Goal: Find specific page/section: Find specific page/section

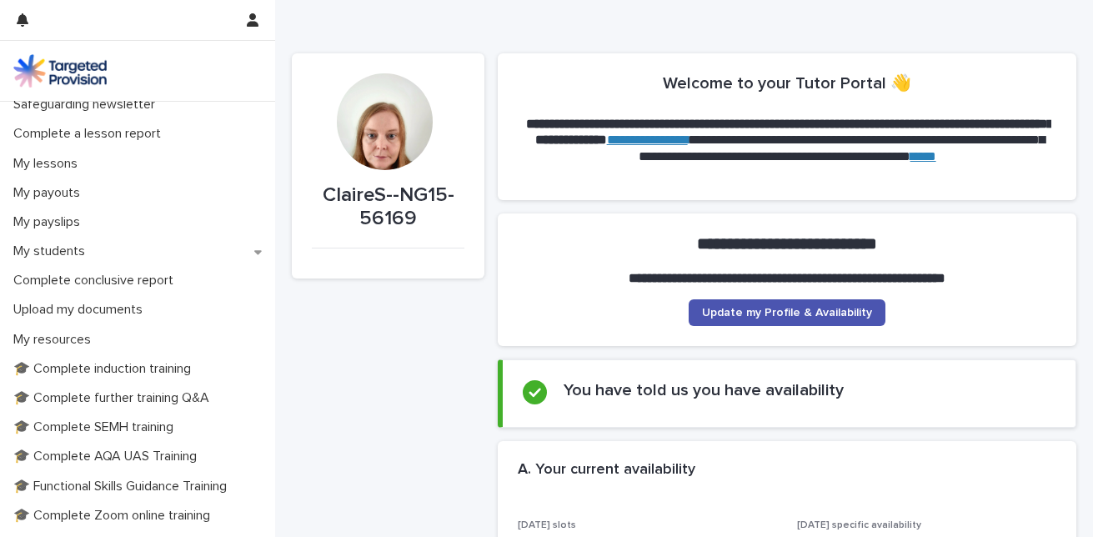
scroll to position [181, 0]
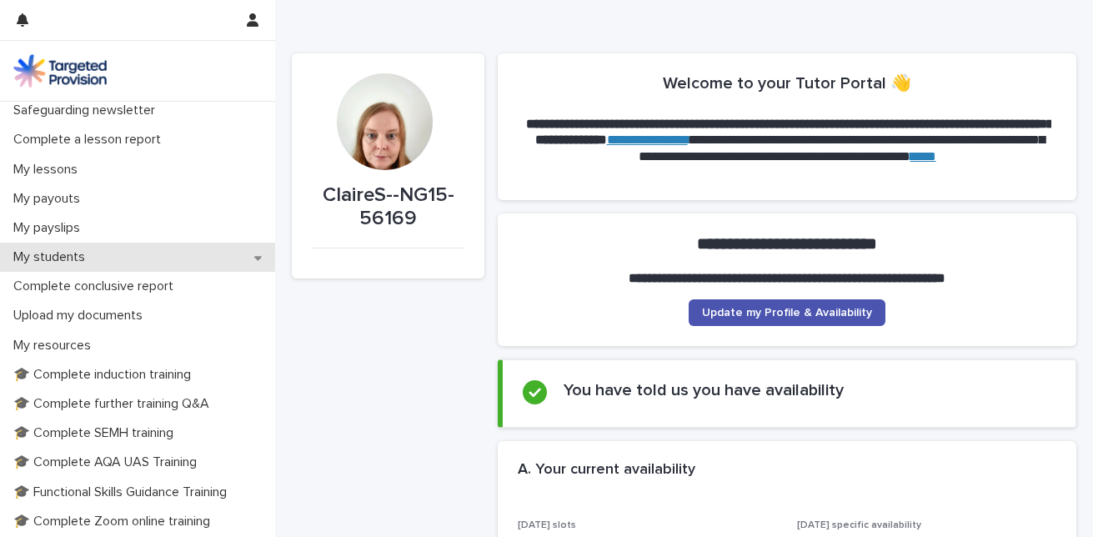
click at [58, 265] on p "My students" at bounding box center [53, 257] width 92 height 16
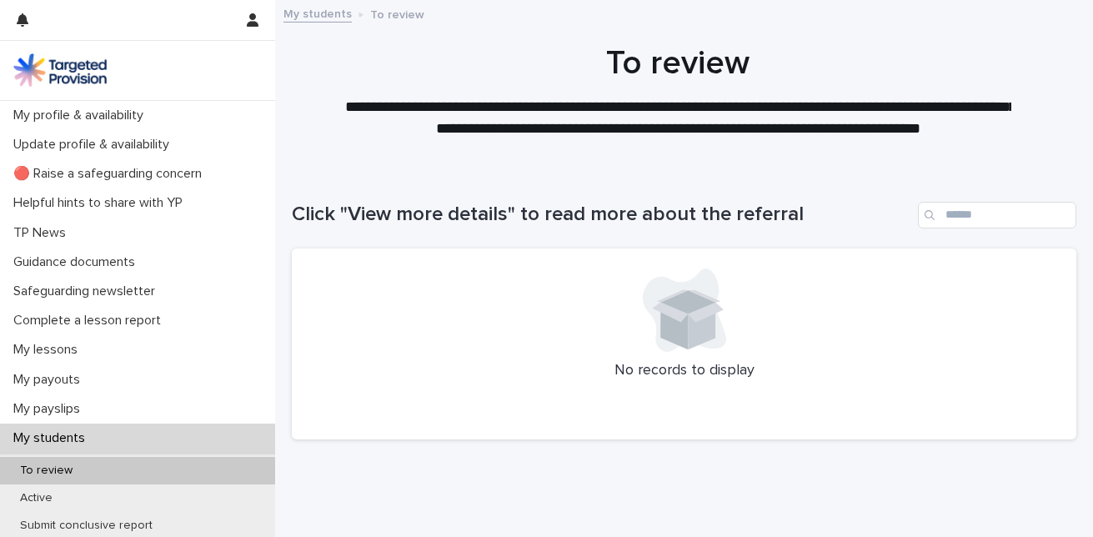
click at [673, 312] on icon at bounding box center [687, 306] width 71 height 33
click at [43, 469] on p "To review" at bounding box center [46, 470] width 79 height 14
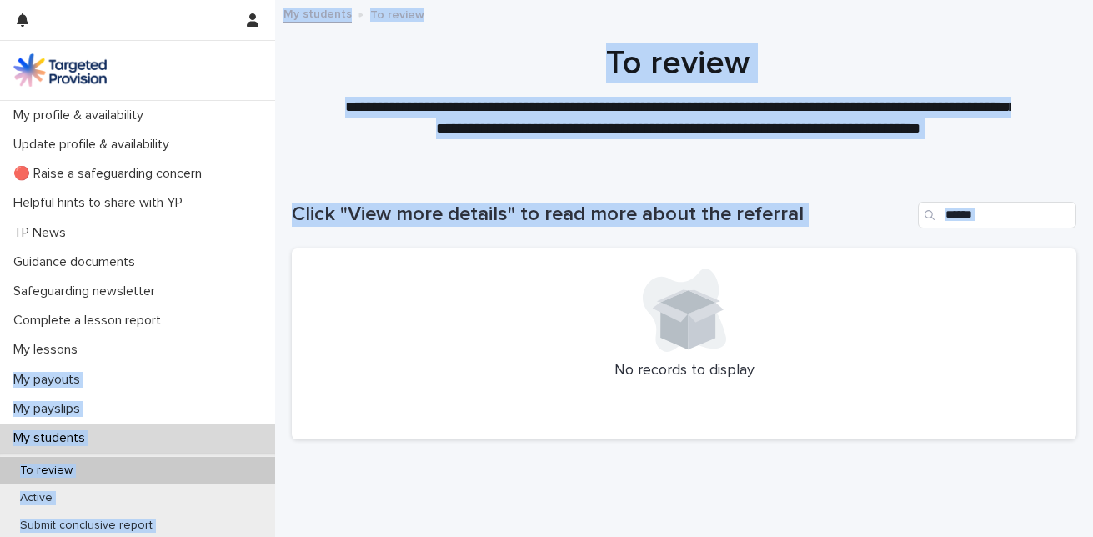
drag, startPoint x: 275, startPoint y: 273, endPoint x: 273, endPoint y: 341, distance: 68.4
click at [275, 341] on div "**********" at bounding box center [684, 292] width 818 height 584
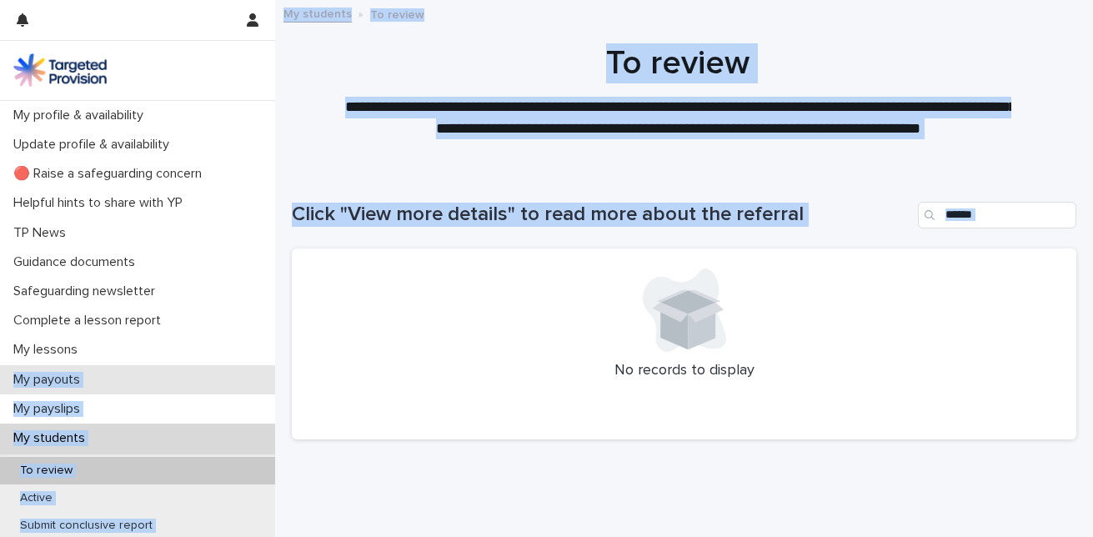
drag, startPoint x: 273, startPoint y: 341, endPoint x: 236, endPoint y: 377, distance: 51.3
click at [236, 377] on div "My payouts" at bounding box center [137, 379] width 275 height 29
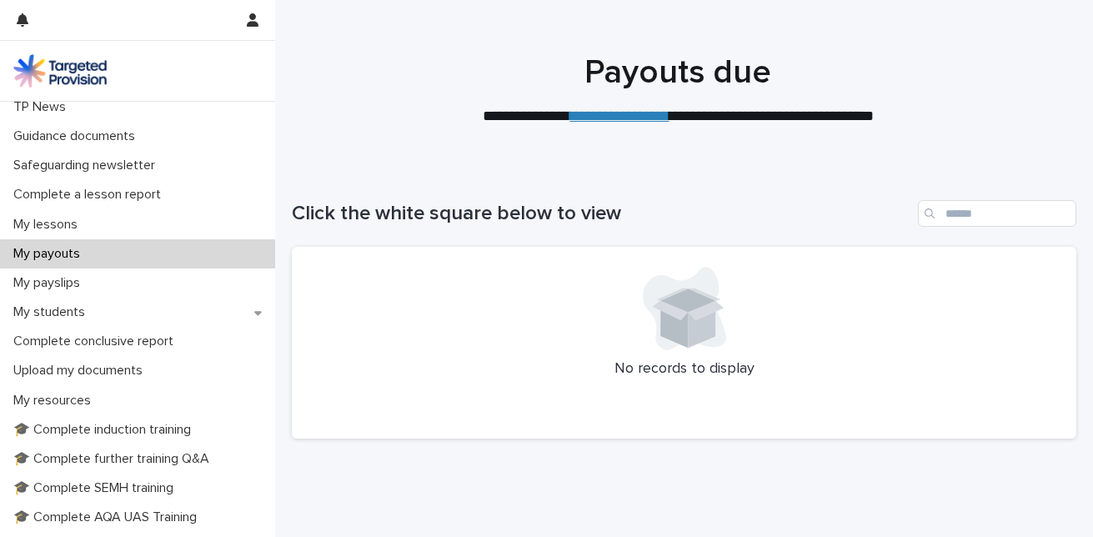
scroll to position [145, 0]
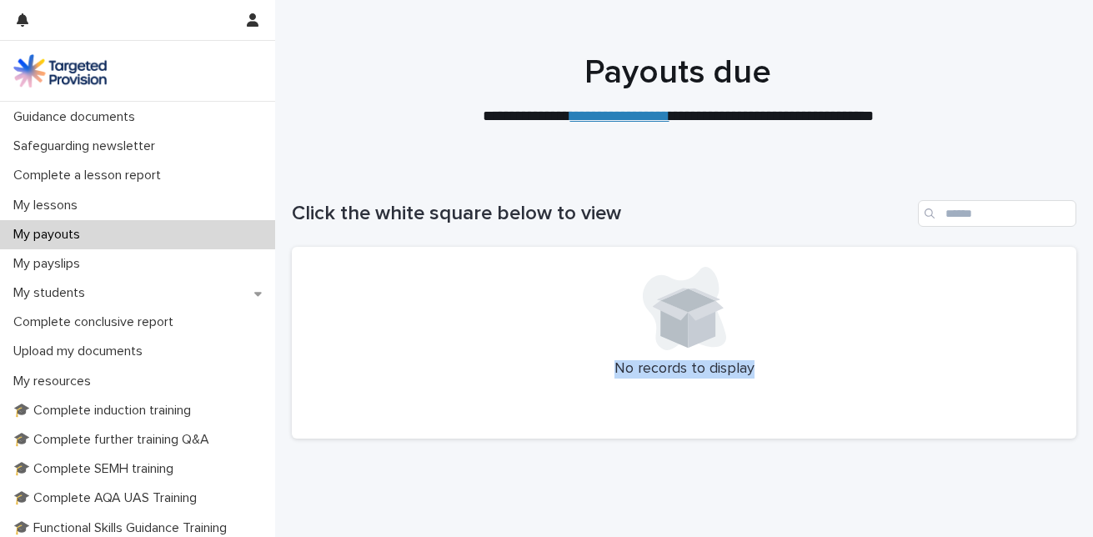
drag, startPoint x: 275, startPoint y: 269, endPoint x: 277, endPoint y: 404, distance: 135.1
click at [277, 404] on div "Loading... Saving… Loading... Saving… Click the white square below to view No r…" at bounding box center [684, 351] width 818 height 368
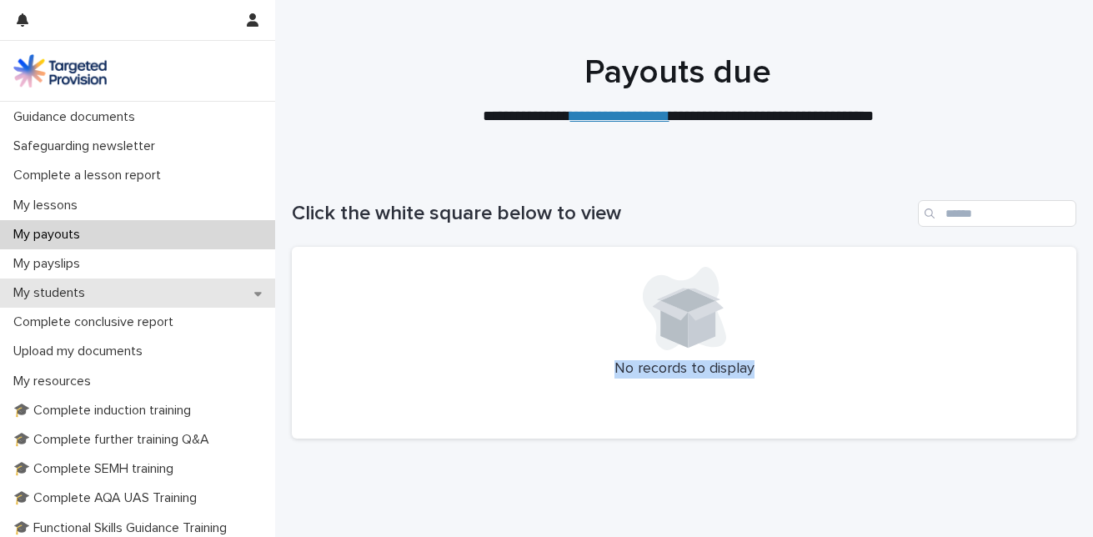
click at [60, 284] on div "My students" at bounding box center [137, 292] width 275 height 29
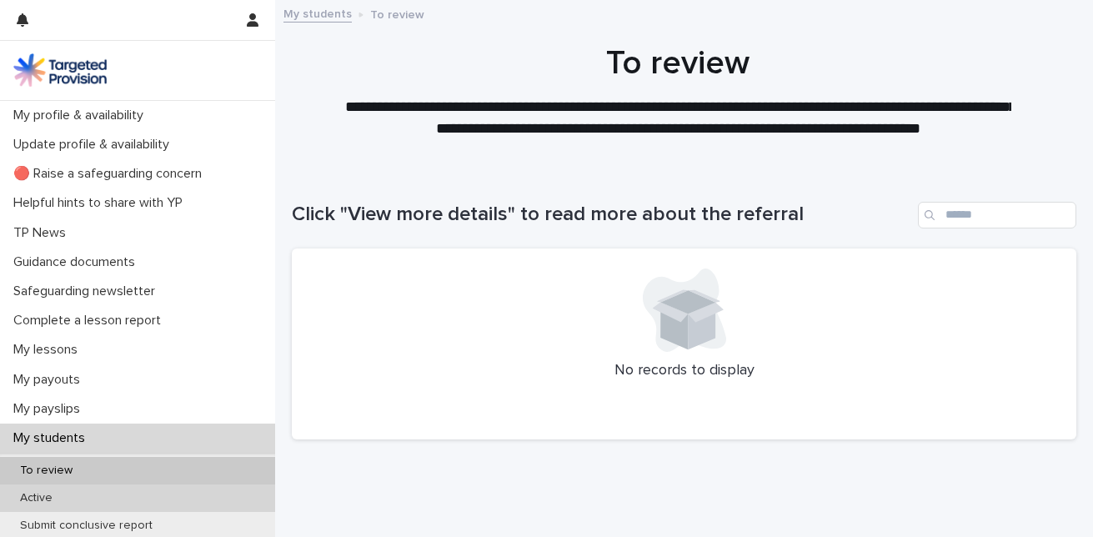
click at [35, 493] on p "Active" at bounding box center [36, 498] width 59 height 14
